Goal: Check status: Check status

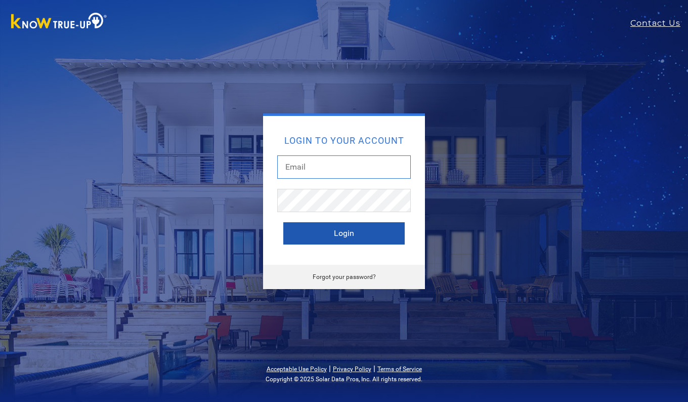
type input "[EMAIL_ADDRESS][DOMAIN_NAME]"
click at [352, 235] on button "Login" at bounding box center [343, 233] width 121 height 22
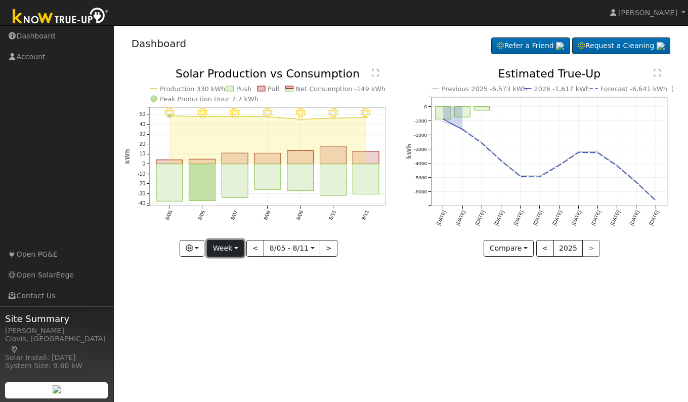
click at [231, 246] on button "Week" at bounding box center [225, 248] width 37 height 17
click at [224, 270] on link "Day" at bounding box center [243, 269] width 70 height 14
type input "[DATE]"
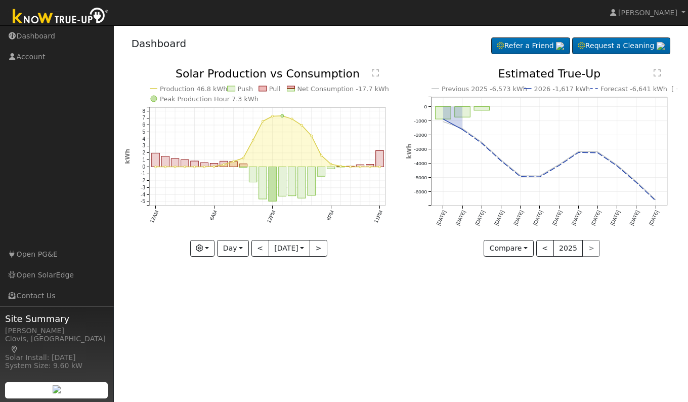
click at [199, 252] on div "Production 46.8 kWh Push Pull Net Consumption -17.7 kWh Peak Production Hour 7.…" at bounding box center [260, 162] width 271 height 188
click at [199, 252] on button "button" at bounding box center [202, 248] width 25 height 17
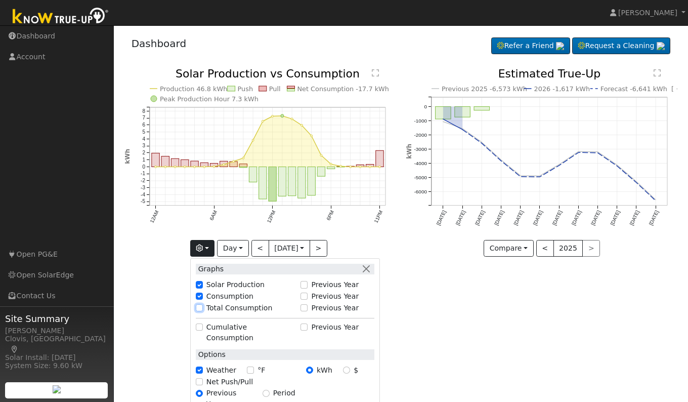
click at [198, 308] on input "Total Consumption" at bounding box center [199, 307] width 7 height 7
checkbox input "true"
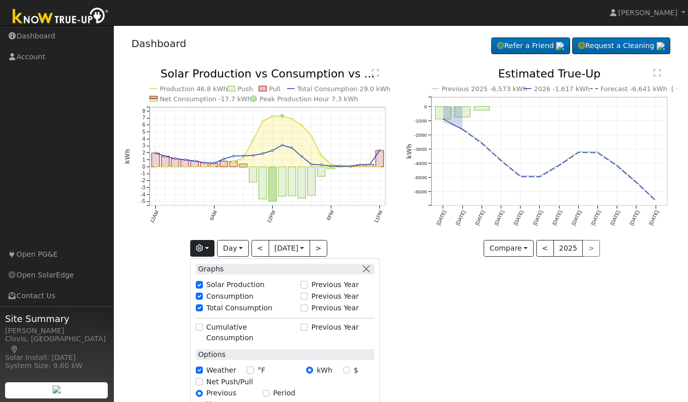
click at [431, 307] on div "User Profile First name Last name Email Email Notifications No Emails No Emails…" at bounding box center [401, 213] width 575 height 377
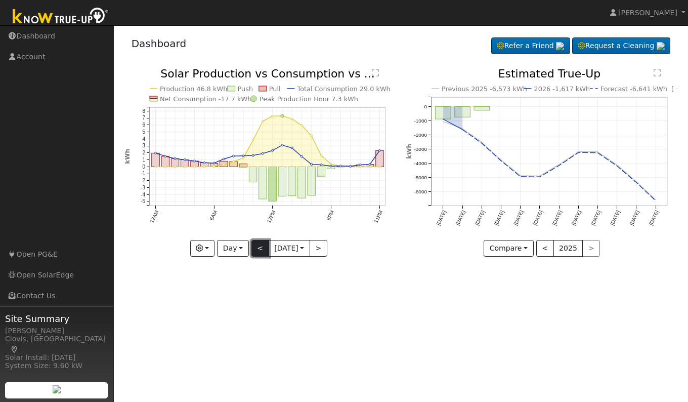
click at [256, 249] on button "<" at bounding box center [261, 248] width 18 height 17
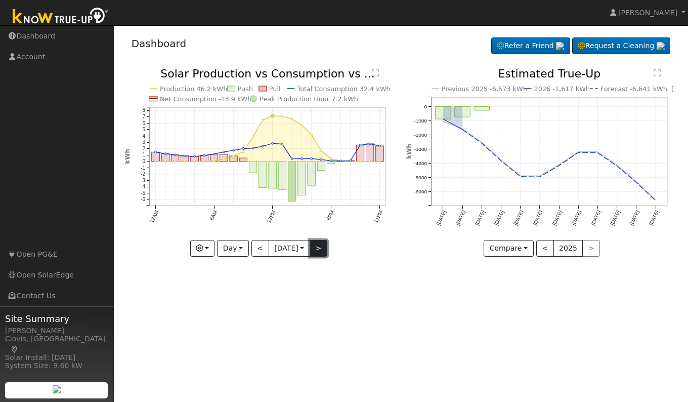
click at [321, 249] on button ">" at bounding box center [319, 248] width 18 height 17
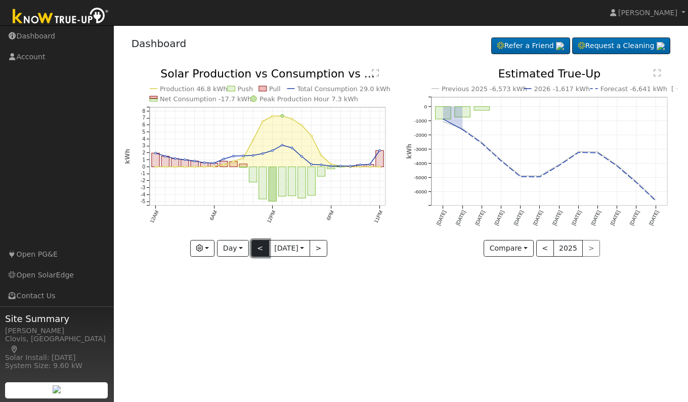
click at [256, 249] on button "<" at bounding box center [261, 248] width 18 height 17
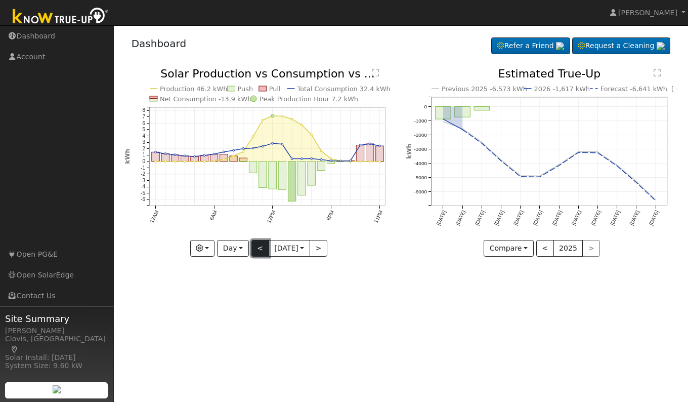
click at [256, 249] on button "<" at bounding box center [261, 248] width 18 height 17
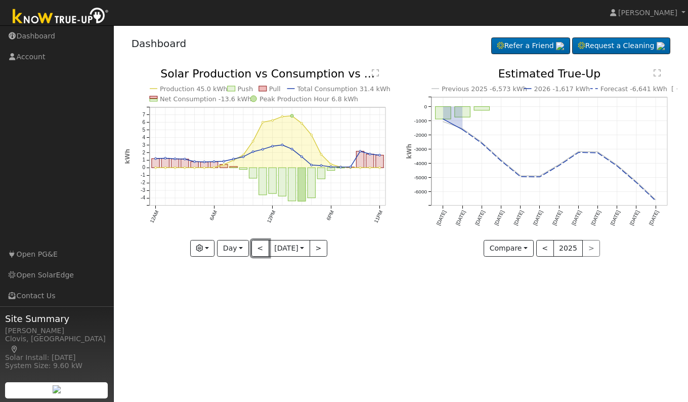
click at [256, 250] on button "<" at bounding box center [261, 248] width 18 height 17
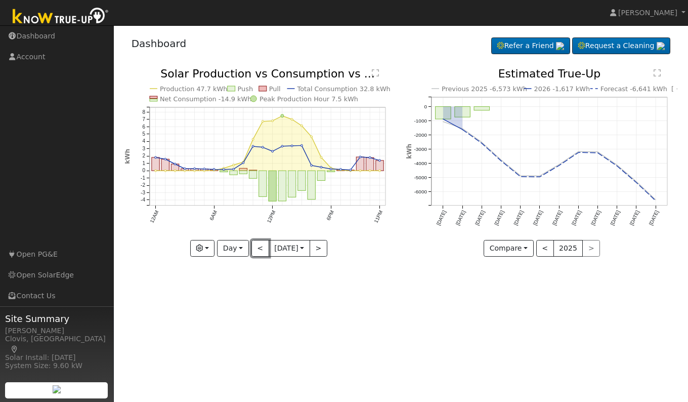
click at [256, 250] on button "<" at bounding box center [261, 248] width 18 height 17
type input "2025-08-07"
